Goal: Transaction & Acquisition: Download file/media

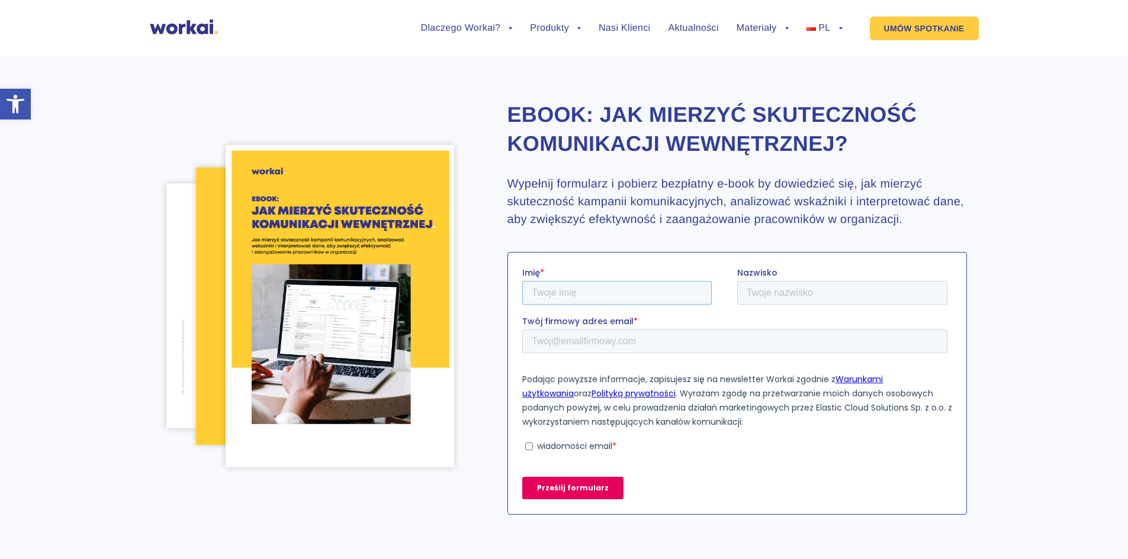
click at [588, 294] on input "Imię *" at bounding box center [616, 293] width 189 height 24
type input "[PERSON_NAME]"
click at [767, 297] on input "Nazwisko" at bounding box center [841, 293] width 210 height 24
type input "Kupka"
click at [619, 347] on input "Twój firmowy adres email *" at bounding box center [734, 341] width 425 height 24
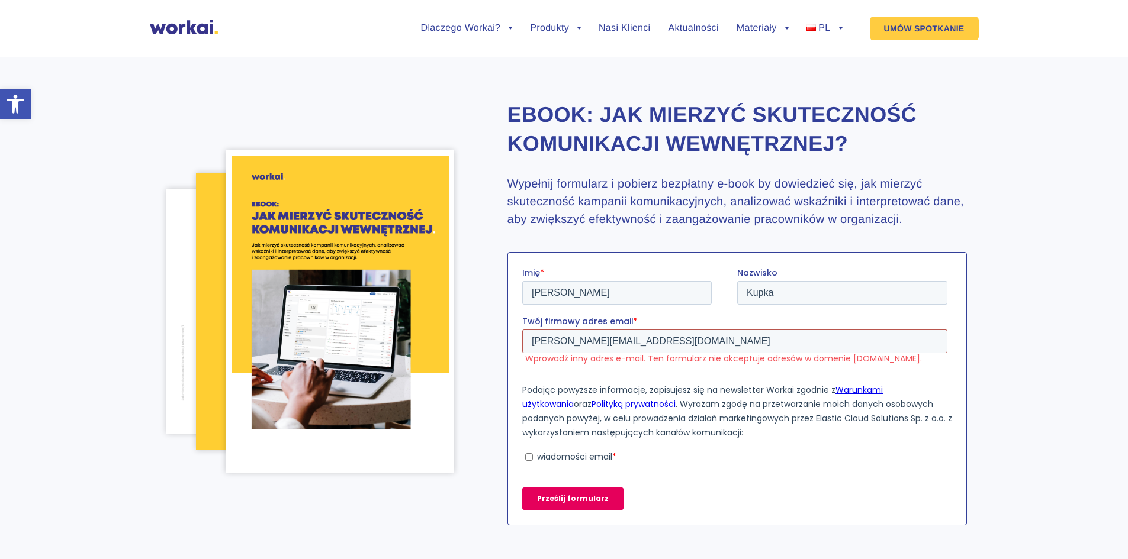
drag, startPoint x: 626, startPoint y: 342, endPoint x: 513, endPoint y: 340, distance: 113.7
click at [522, 340] on html "Imię * [PERSON_NAME] Kupka Twój firmowy adres email * [PERSON_NAME][EMAIL_ADDRE…" at bounding box center [737, 398] width 430 height 264
drag, startPoint x: 578, startPoint y: 342, endPoint x: 564, endPoint y: 349, distance: 16.7
click at [564, 350] on input "[PERSON_NAME][EMAIL_ADDRESS][DOMAIN_NAME]" at bounding box center [734, 341] width 425 height 24
click at [590, 340] on input "[PERSON_NAME][EMAIL_ADDRESS][DOMAIN_NAME]" at bounding box center [734, 341] width 425 height 24
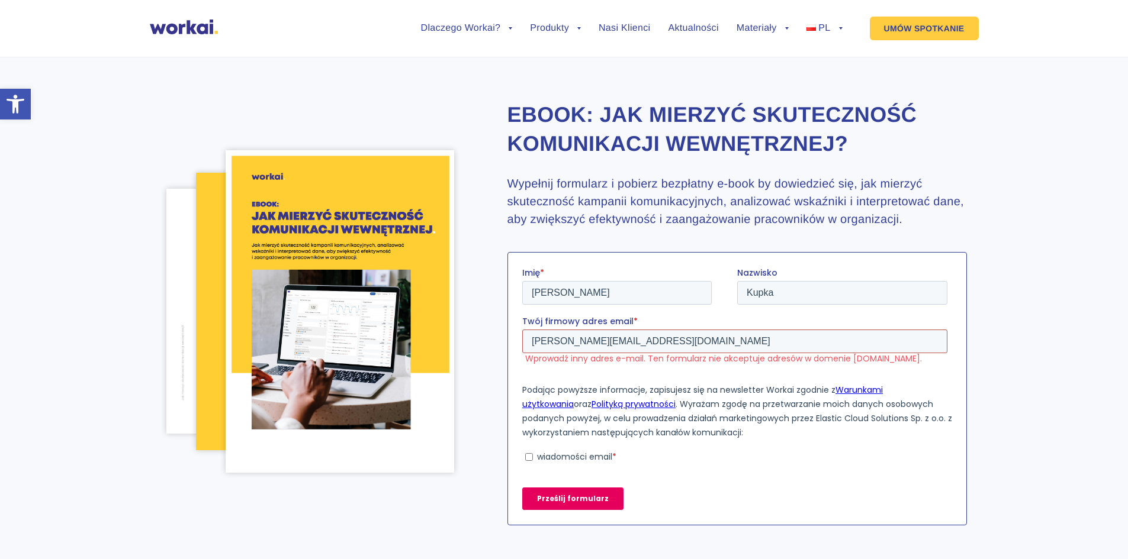
drag, startPoint x: 627, startPoint y: 341, endPoint x: 610, endPoint y: 339, distance: 16.7
click at [611, 340] on input "[PERSON_NAME][EMAIL_ADDRESS][DOMAIN_NAME]" at bounding box center [734, 341] width 425 height 24
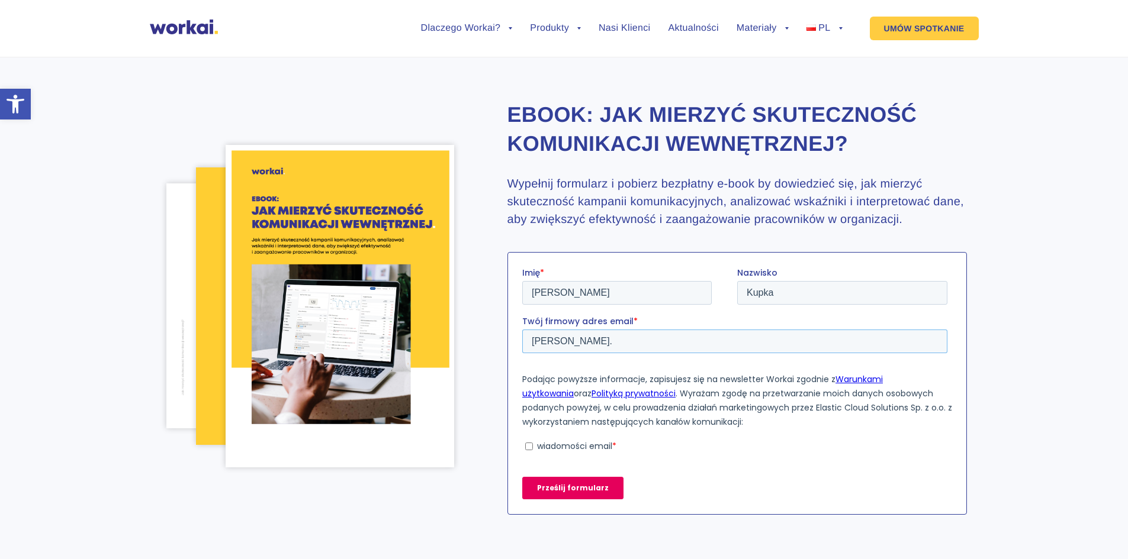
click at [626, 343] on input "[PERSON_NAME]." at bounding box center [734, 341] width 425 height 24
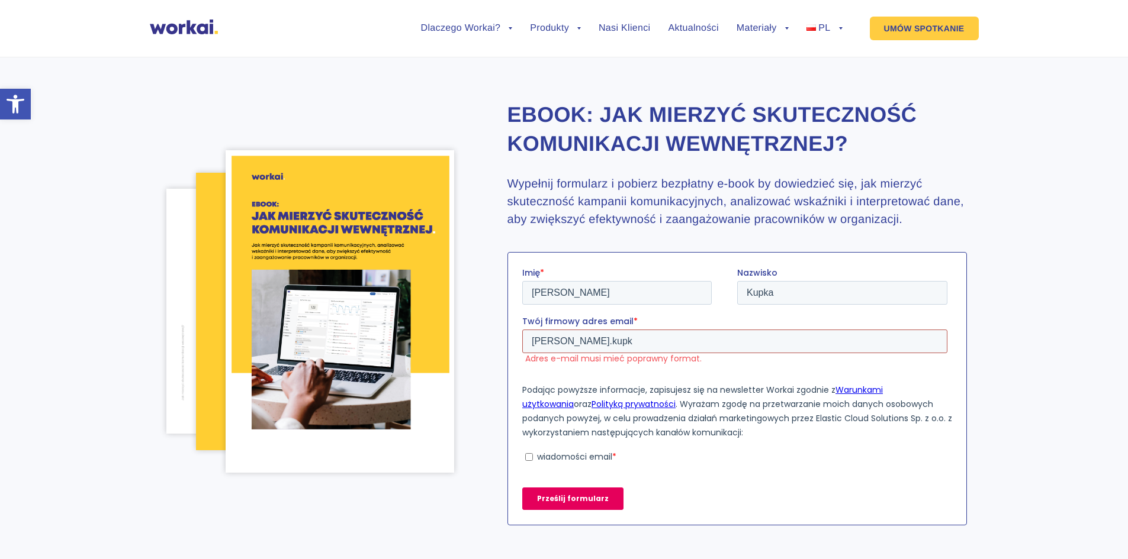
type input "[PERSON_NAME][EMAIL_ADDRESS][DOMAIN_NAME]"
